Goal: Task Accomplishment & Management: Manage account settings

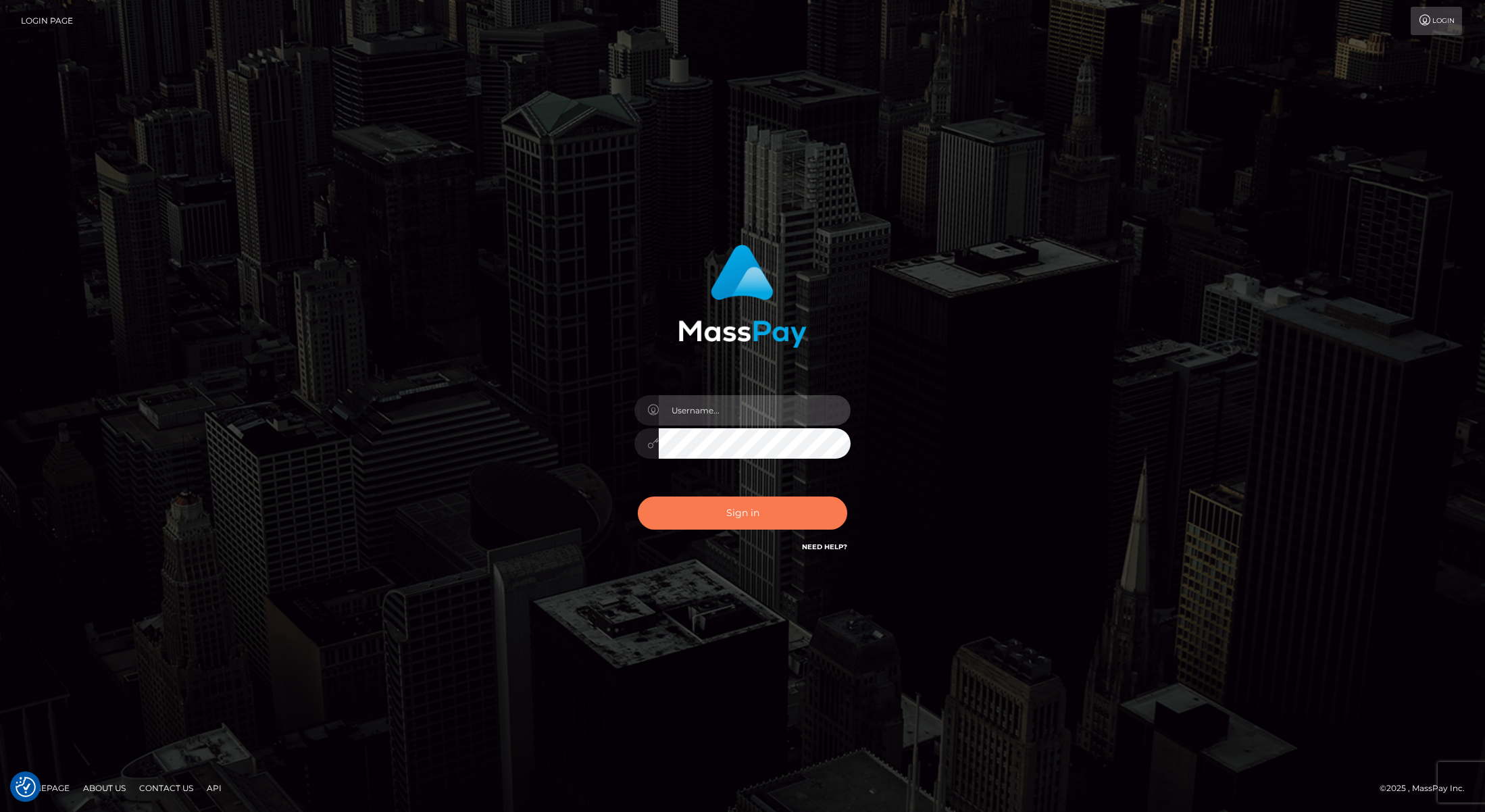
type input "[PERSON_NAME]"
click at [730, 519] on button "Sign in" at bounding box center [742, 513] width 210 height 33
type input "[PERSON_NAME]"
click at [723, 503] on button "Sign in" at bounding box center [742, 513] width 210 height 33
